Goal: Find specific page/section

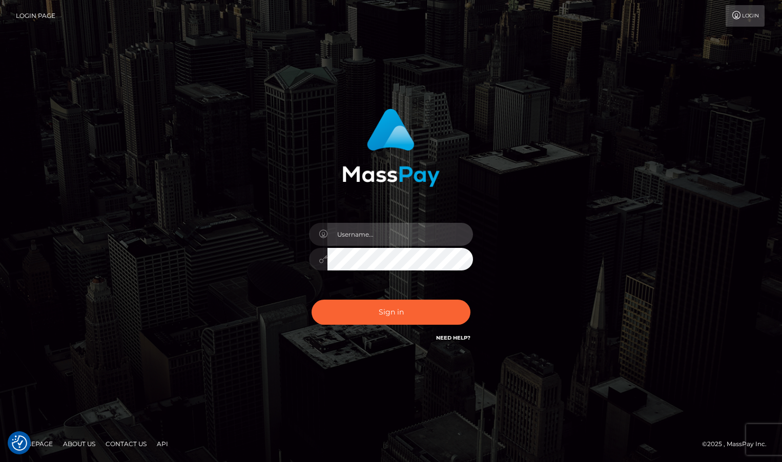
click at [372, 235] on input "text" at bounding box center [399, 234] width 145 height 23
type input "oli.fanvue"
click at [428, 231] on input "text" at bounding box center [399, 234] width 145 height 23
type input "oli.fanvue"
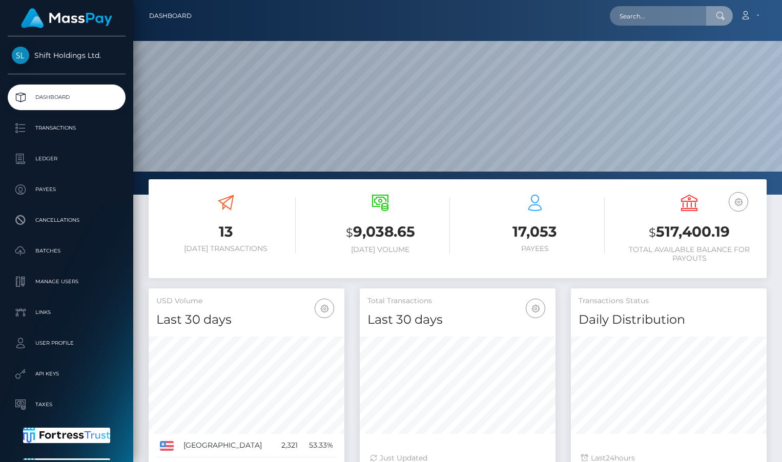
click at [656, 19] on input "text" at bounding box center [657, 15] width 96 height 19
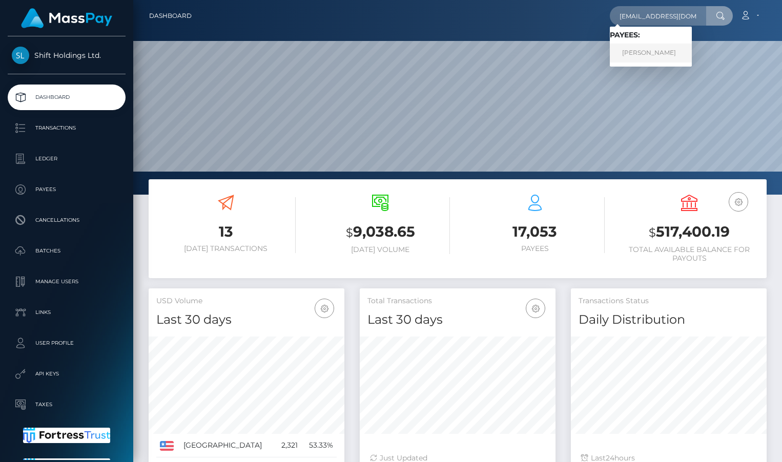
type input "rase1991@hotmail.it"
click at [653, 51] on link "SIMONE RACAKU" at bounding box center [650, 53] width 82 height 19
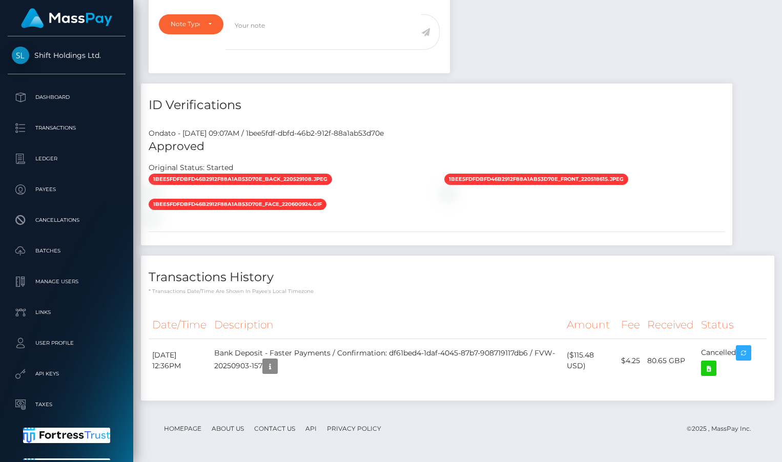
scroll to position [730, 0]
